Goal: Task Accomplishment & Management: Manage account settings

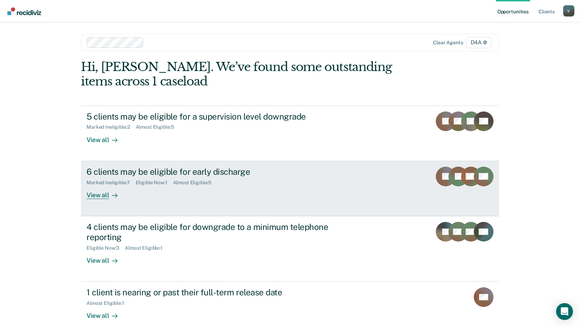
click at [94, 192] on div "View all" at bounding box center [105, 192] width 39 height 14
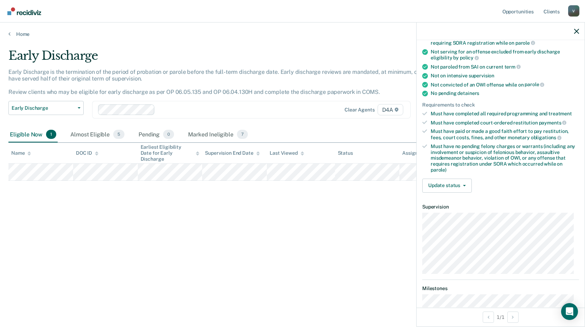
scroll to position [105, 0]
click at [447, 185] on button "Update status" at bounding box center [447, 185] width 50 height 14
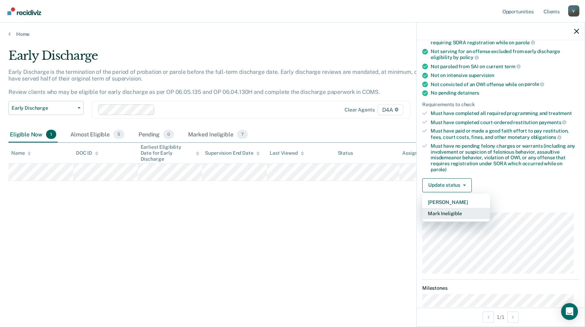
click at [444, 213] on button "Mark Ineligible" at bounding box center [456, 213] width 68 height 11
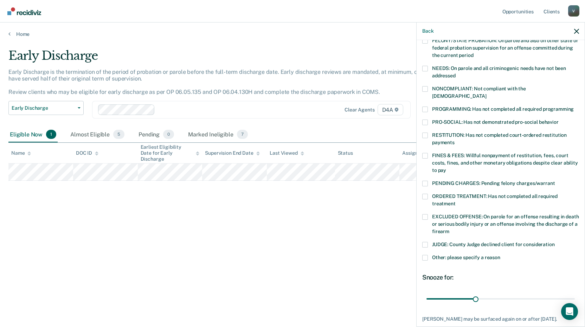
scroll to position [70, 0]
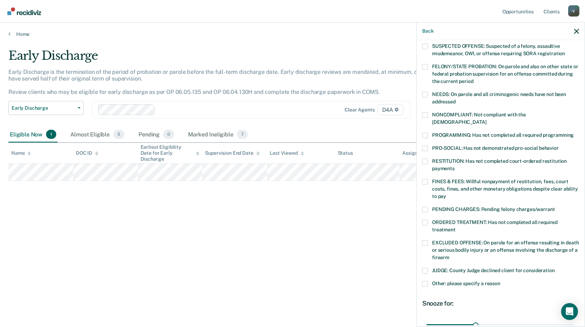
click at [425, 179] on label "FINES & FEES: Willful nonpayment of restitution, fees, court costs, fines, and …" at bounding box center [500, 190] width 157 height 22
click at [446, 194] on input "FINES & FEES: Willful nonpayment of restitution, fees, court costs, fines, and …" at bounding box center [446, 194] width 0 height 0
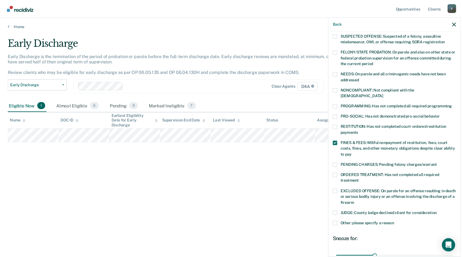
scroll to position [135, 0]
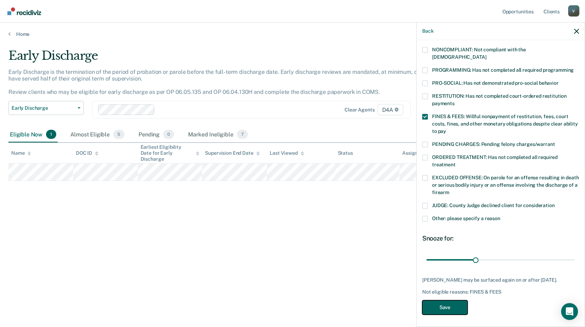
click at [454, 304] on button "Save" at bounding box center [444, 307] width 45 height 14
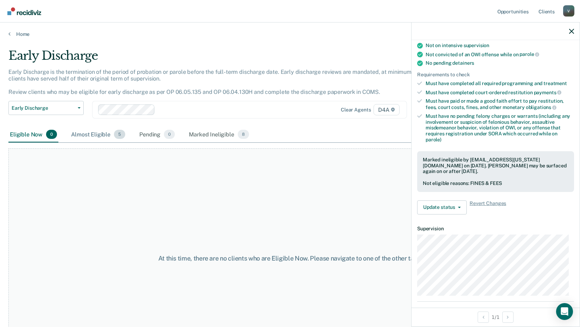
click at [108, 133] on div "Almost Eligible 5" at bounding box center [98, 134] width 57 height 15
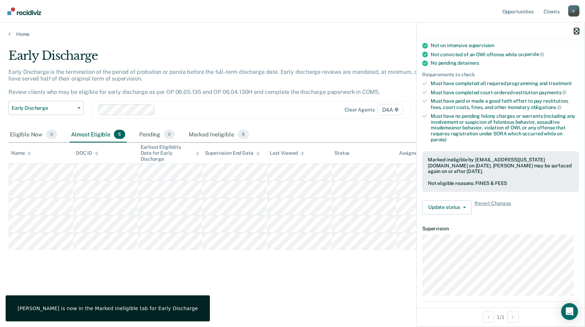
click at [575, 29] on icon "button" at bounding box center [576, 31] width 5 height 5
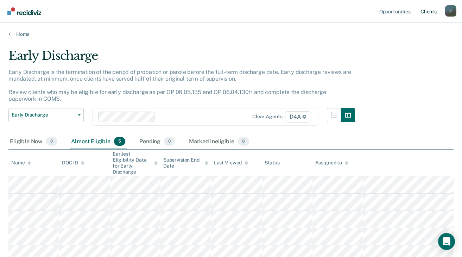
scroll to position [35, 0]
